Goal: Information Seeking & Learning: Compare options

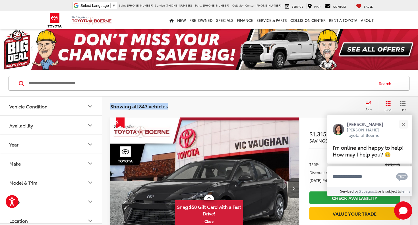
click at [362, 101] on div "Showing all 847 vehicles Clear All + 0 test Sort Price: High to Low Price: Low …" at bounding box center [260, 106] width 316 height 20
click at [365, 102] on div "Sort" at bounding box center [370, 106] width 15 height 11
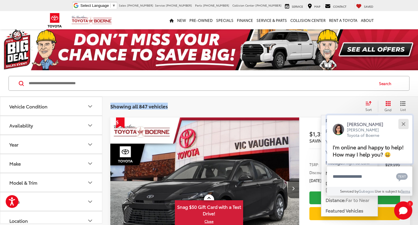
click at [401, 120] on button "Close" at bounding box center [404, 124] width 12 height 12
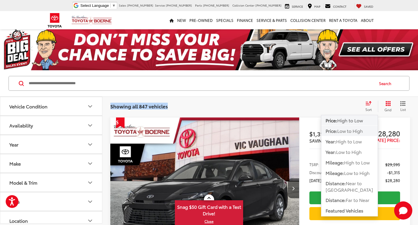
click at [362, 132] on span "Low to High" at bounding box center [351, 131] width 26 height 7
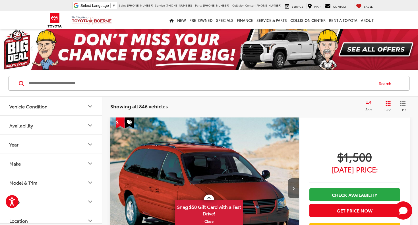
click at [292, 101] on div "Showing all 846 vehicles Clear All + 0 test Sort Price: High to Low Price: Low …" at bounding box center [260, 106] width 300 height 11
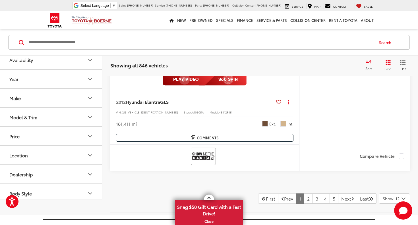
scroll to position [3008, 0]
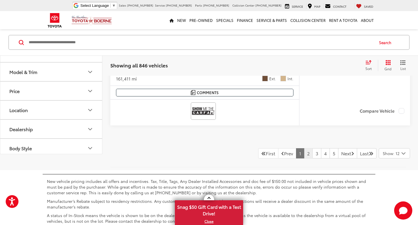
click at [304, 157] on link "2" at bounding box center [308, 153] width 9 height 10
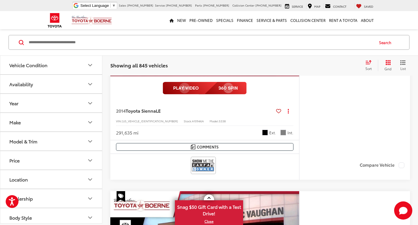
scroll to position [1049, 0]
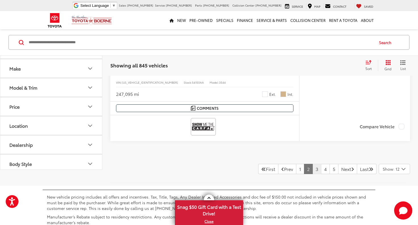
click at [313, 170] on link "3" at bounding box center [317, 169] width 9 height 10
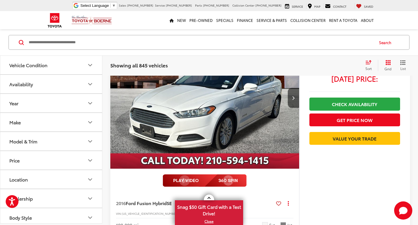
scroll to position [1396, 0]
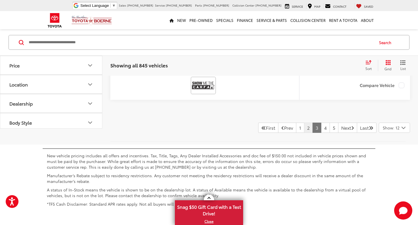
click at [304, 128] on link "2" at bounding box center [308, 128] width 9 height 10
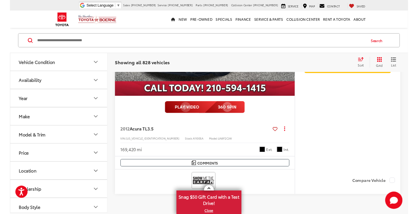
scroll to position [2931, 0]
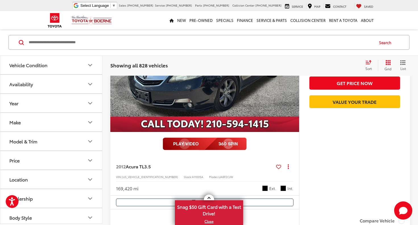
drag, startPoint x: 132, startPoint y: 176, endPoint x: 377, endPoint y: 46, distance: 277.1
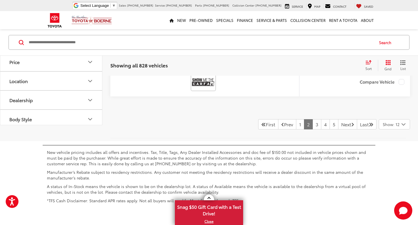
scroll to position [3100, 0]
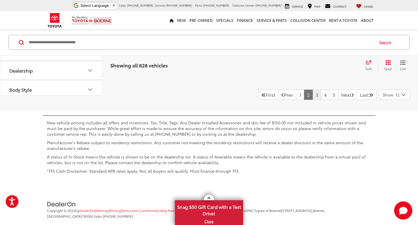
click at [313, 100] on link "3" at bounding box center [317, 95] width 9 height 10
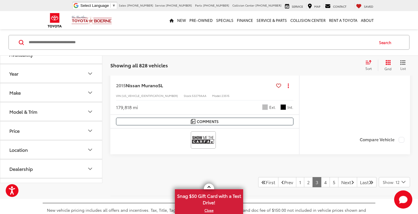
scroll to position [3015, 0]
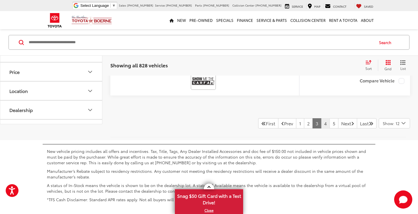
click at [321, 128] on link "4" at bounding box center [325, 123] width 9 height 10
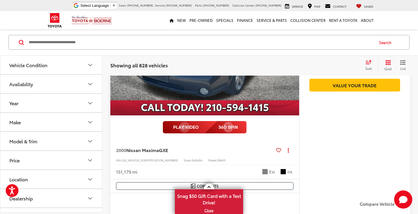
scroll to position [41, 0]
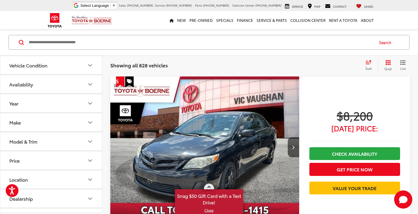
click at [209, 186] on link at bounding box center [209, 187] width 10 height 6
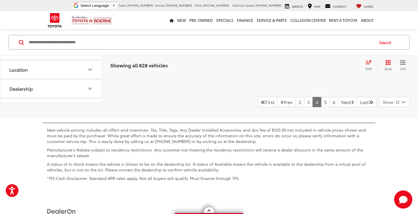
scroll to position [3049, 0]
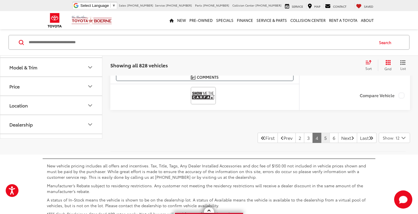
click at [321, 139] on link "5" at bounding box center [325, 138] width 9 height 10
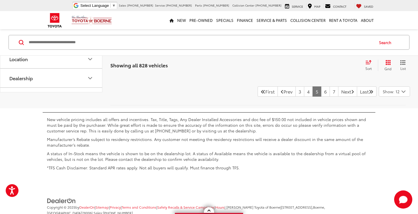
scroll to position [3109, 0]
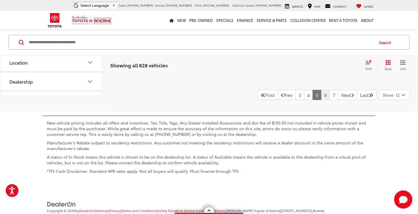
click at [321, 94] on link "6" at bounding box center [325, 95] width 9 height 10
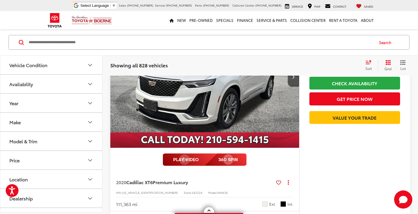
scroll to position [112, 0]
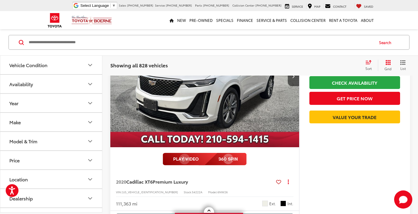
click at [168, 183] on span "Premium Luxury" at bounding box center [170, 181] width 35 height 7
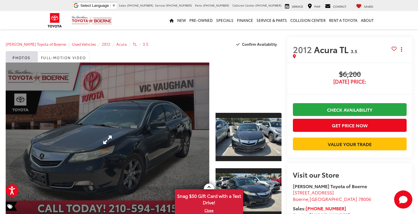
click at [162, 141] on link "Expand Photo 0" at bounding box center [108, 140] width 204 height 155
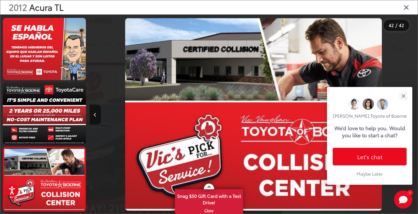
click at [406, 9] on icon "Close gallery" at bounding box center [407, 6] width 6 height 7
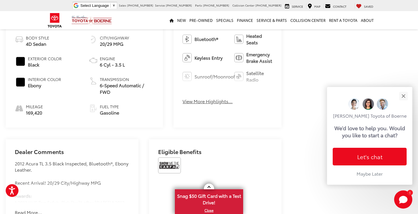
scroll to position [280, 0]
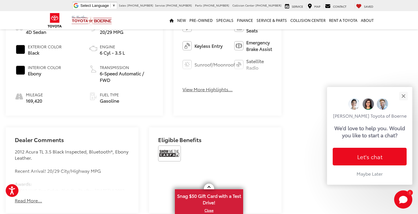
click at [175, 146] on img at bounding box center [169, 154] width 23 height 16
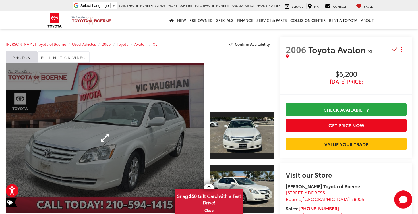
click at [199, 100] on link "Expand Photo 0" at bounding box center [105, 138] width 198 height 151
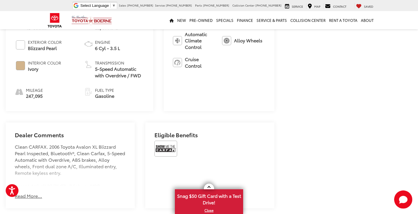
click at [174, 141] on img at bounding box center [166, 149] width 23 height 16
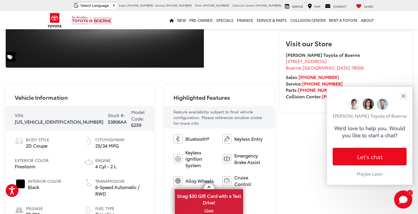
scroll to position [226, 0]
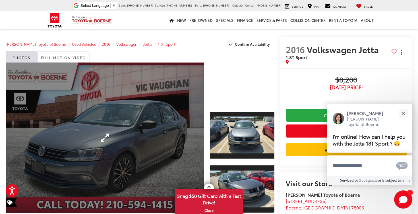
click at [162, 104] on link "Expand Photo 0" at bounding box center [105, 138] width 198 height 151
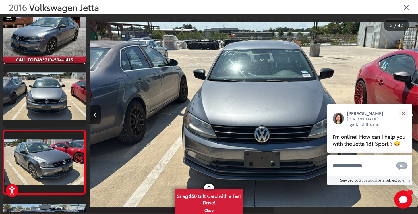
scroll to position [0, 657]
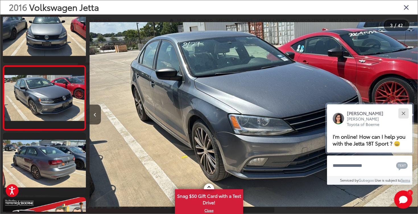
click at [404, 112] on div "Close" at bounding box center [404, 114] width 4 height 4
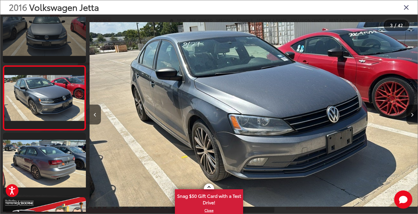
click at [74, 42] on link at bounding box center [44, 32] width 83 height 62
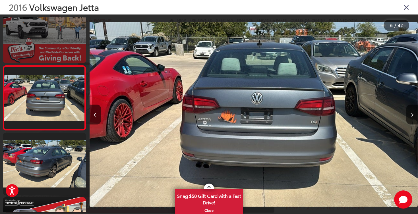
scroll to position [0, 0]
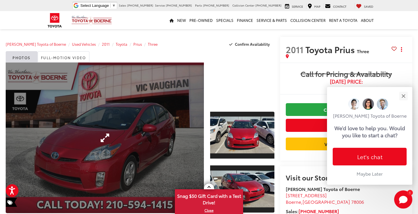
click at [129, 89] on link "Expand Photo 0" at bounding box center [105, 138] width 198 height 151
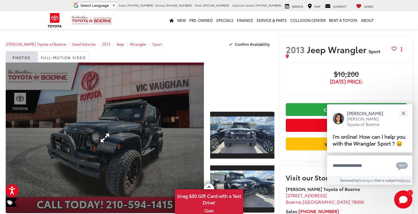
click at [142, 110] on link "Expand Photo 0" at bounding box center [105, 138] width 198 height 151
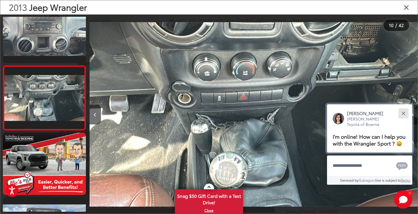
click at [401, 108] on button "Close" at bounding box center [404, 113] width 12 height 12
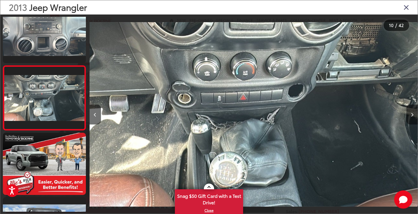
click at [414, 114] on icon "Next image" at bounding box center [412, 115] width 3 height 4
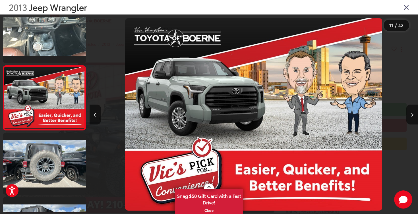
click at [296, 115] on img "2013 Jeep Wrangler Sport 10" at bounding box center [253, 114] width 257 height 193
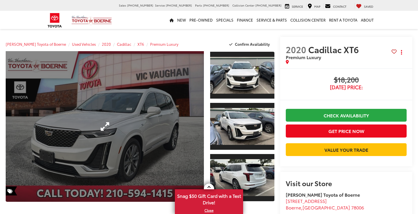
click at [185, 152] on link "Expand Photo 0" at bounding box center [105, 126] width 198 height 151
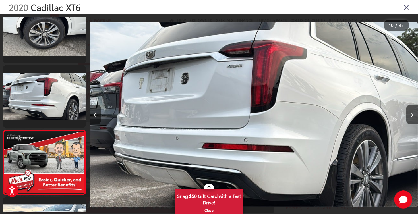
scroll to position [0, 3286]
